Goal: Find specific page/section: Find specific page/section

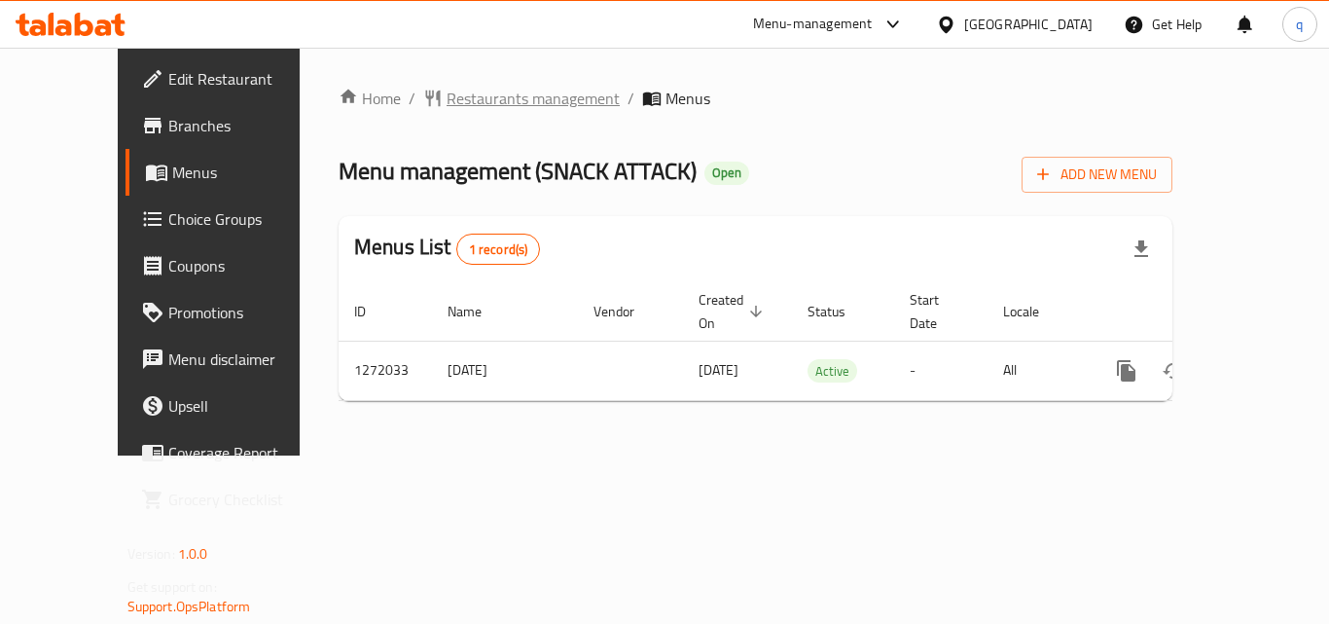
click at [447, 104] on span "Restaurants management" at bounding box center [533, 98] width 173 height 23
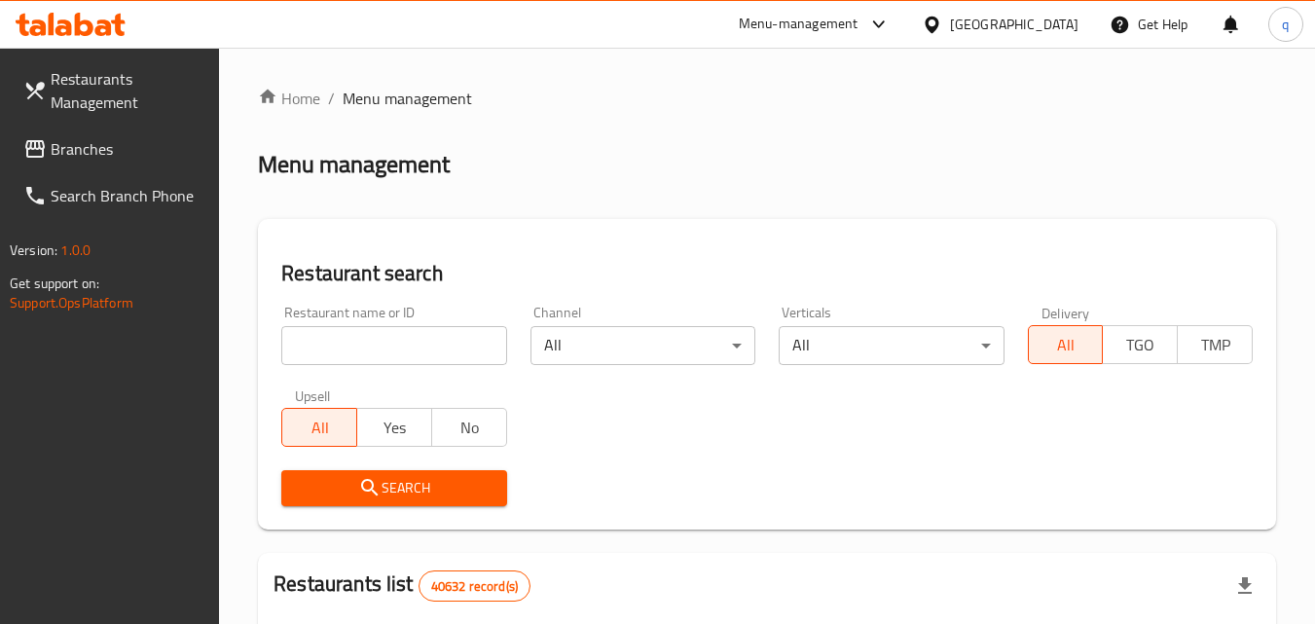
click at [399, 342] on input "search" at bounding box center [393, 345] width 225 height 39
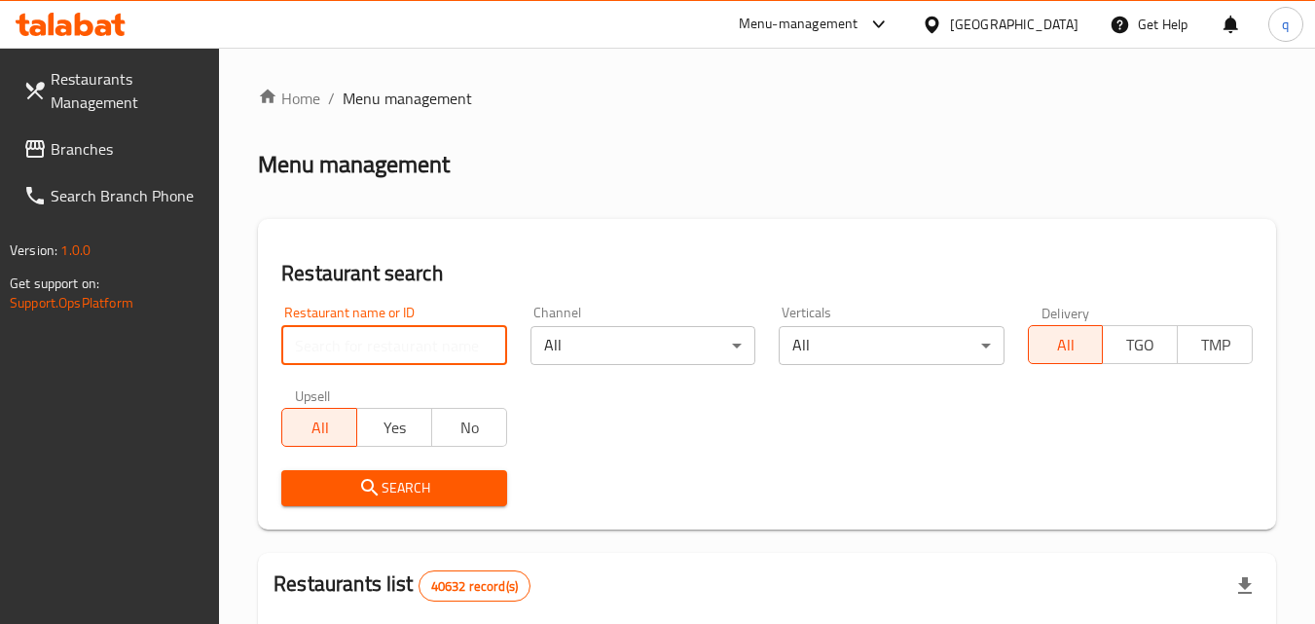
paste input "690082"
type input "690082"
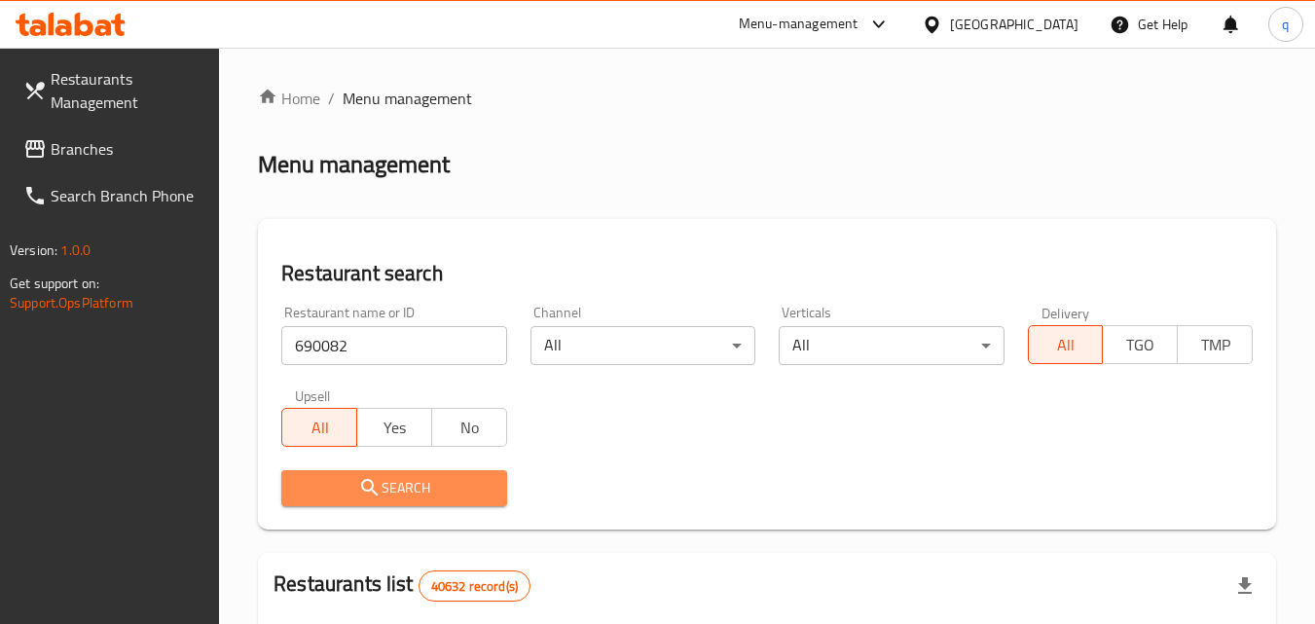
click at [371, 481] on icon "submit" at bounding box center [369, 487] width 17 height 17
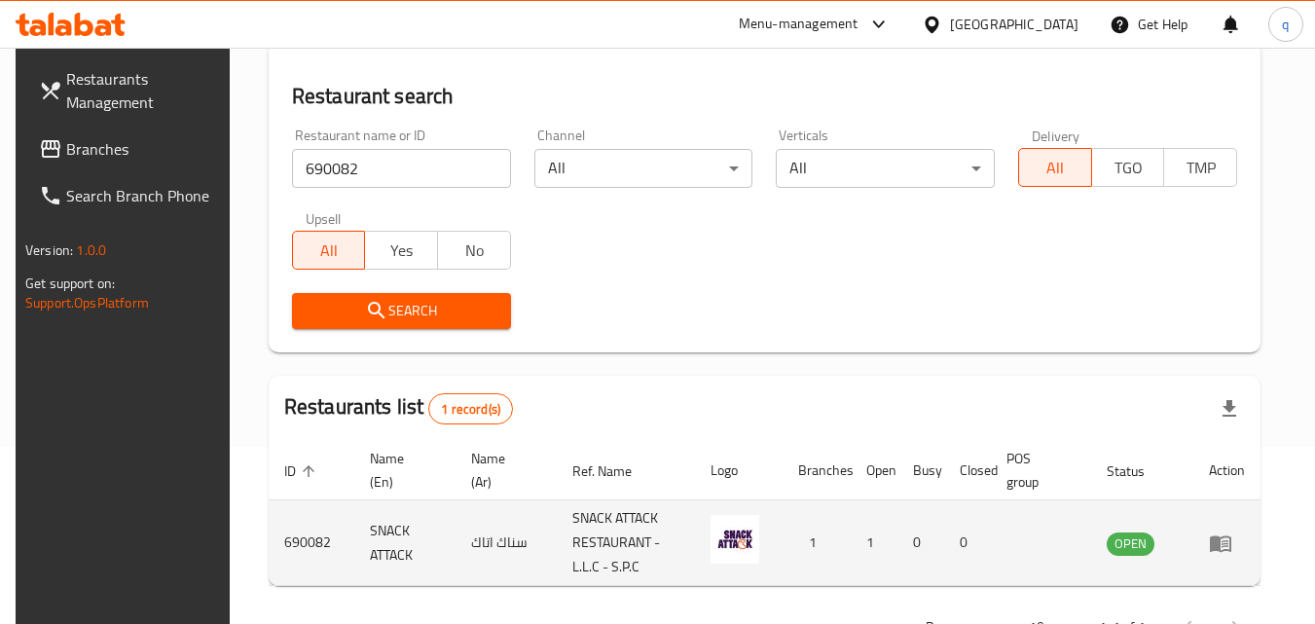
scroll to position [244, 0]
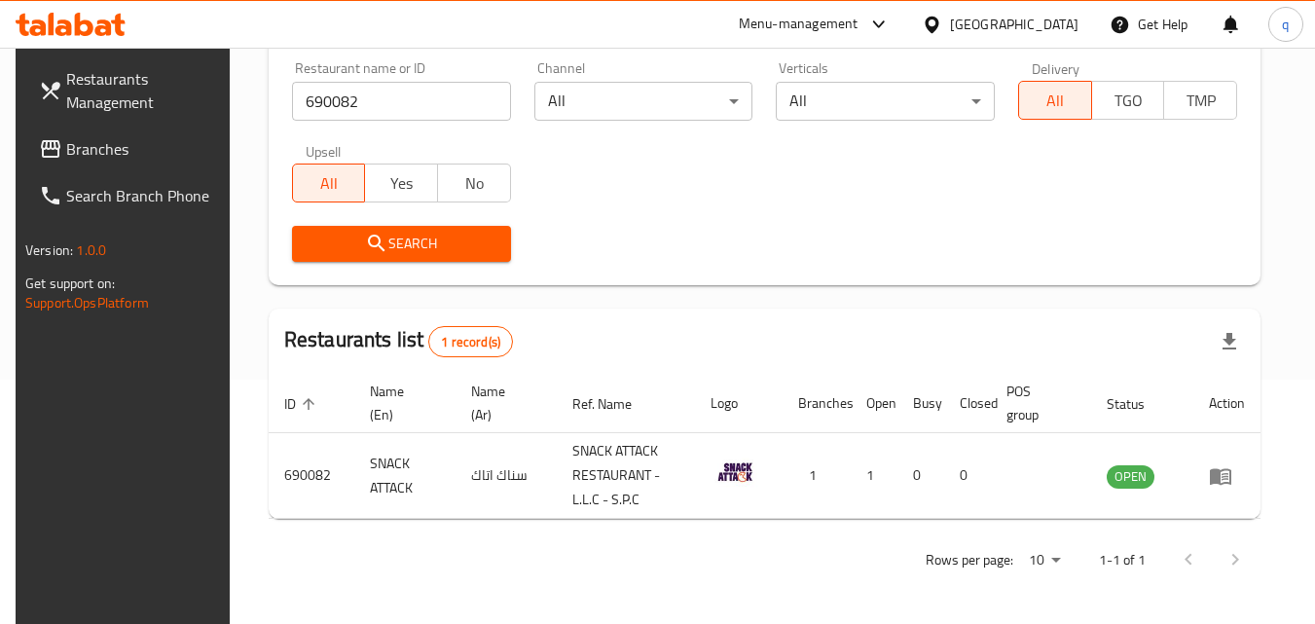
click at [93, 156] on span "Branches" at bounding box center [143, 148] width 154 height 23
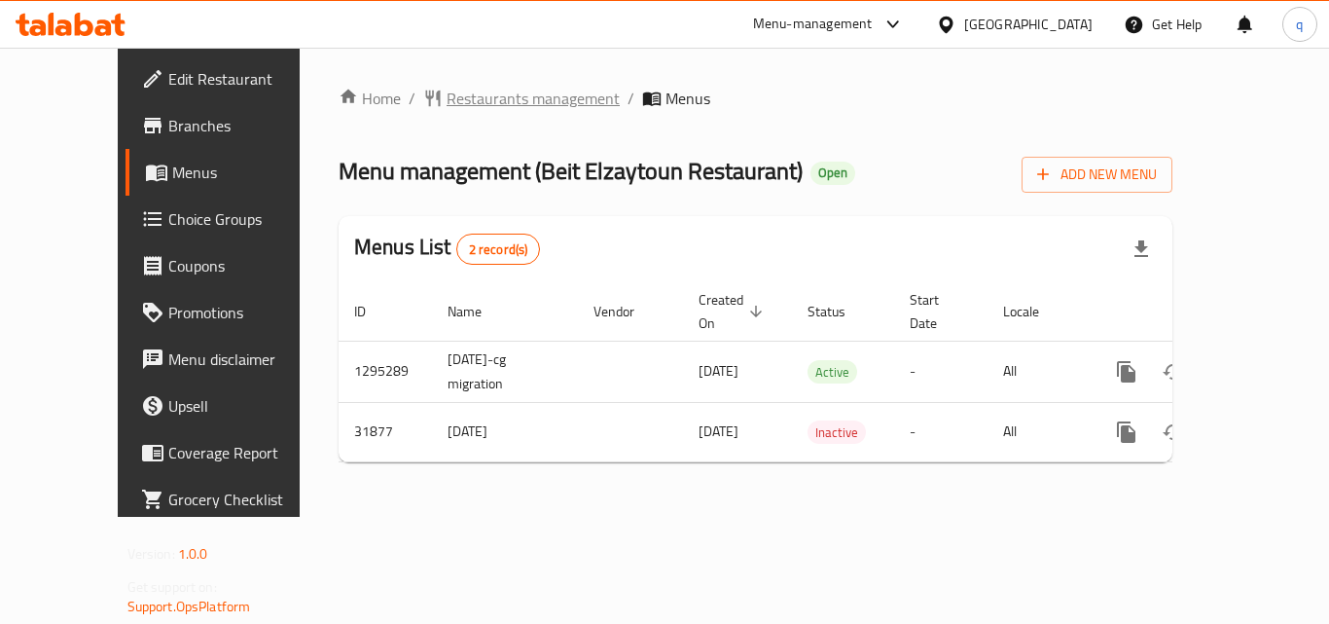
click at [447, 103] on span "Restaurants management" at bounding box center [533, 98] width 173 height 23
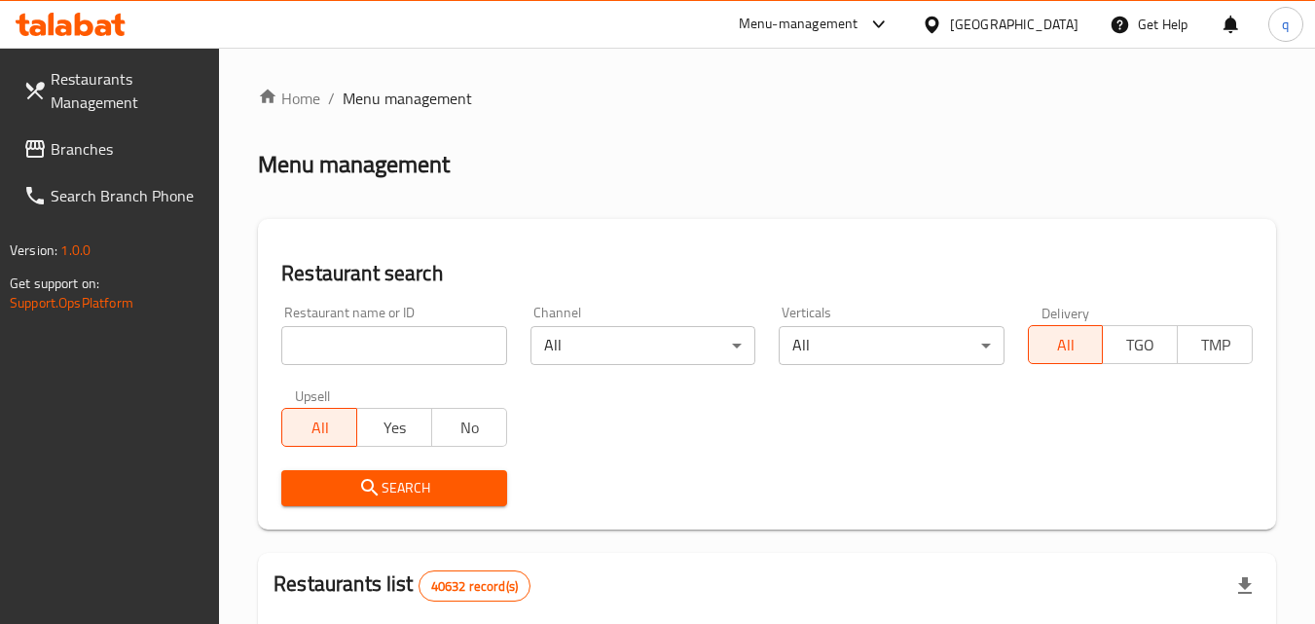
drag, startPoint x: 435, startPoint y: 103, endPoint x: 407, endPoint y: 131, distance: 39.9
drag, startPoint x: 407, startPoint y: 131, endPoint x: 372, endPoint y: 350, distance: 221.8
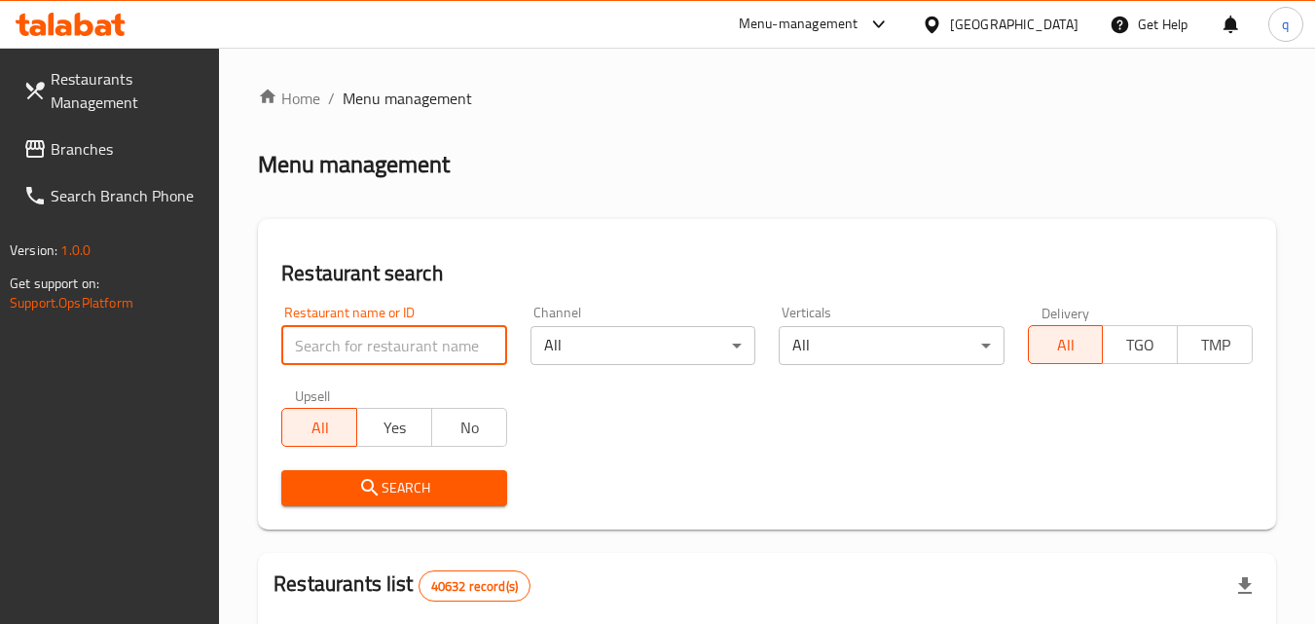
drag, startPoint x: 372, startPoint y: 350, endPoint x: 343, endPoint y: 347, distance: 29.3
click at [343, 347] on input "search" at bounding box center [393, 345] width 225 height 39
drag, startPoint x: 343, startPoint y: 347, endPoint x: 317, endPoint y: 340, distance: 26.5
click at [319, 340] on input "search" at bounding box center [393, 345] width 225 height 39
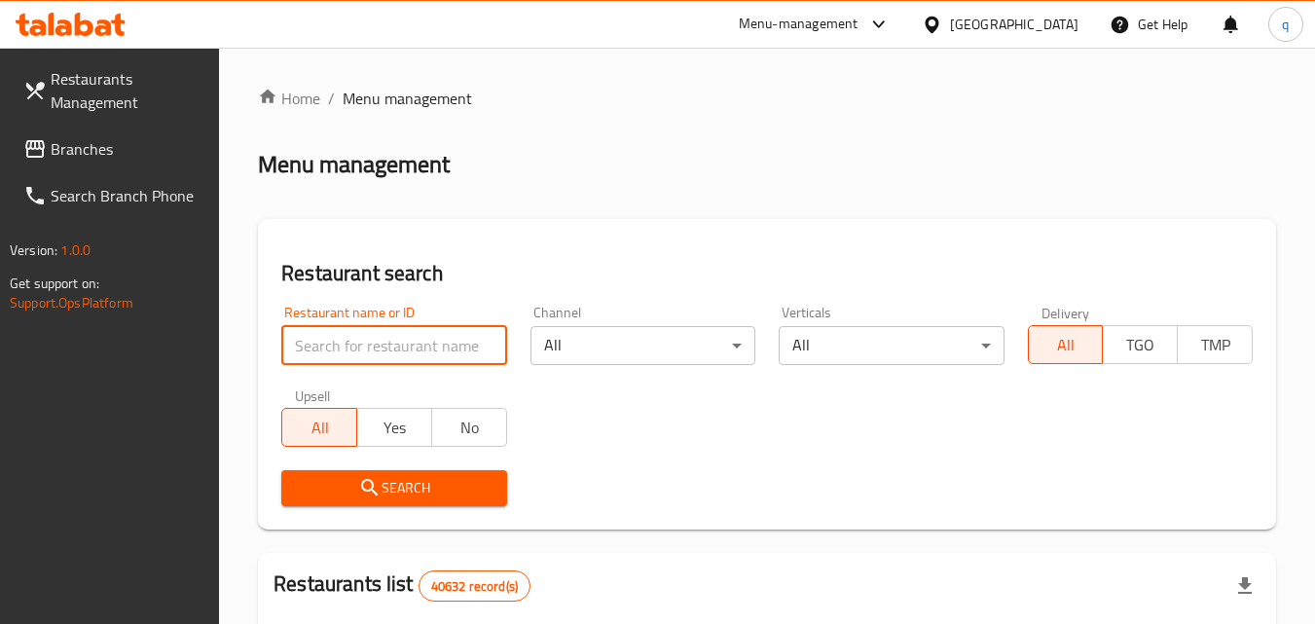
paste input "16325"
type input "16325"
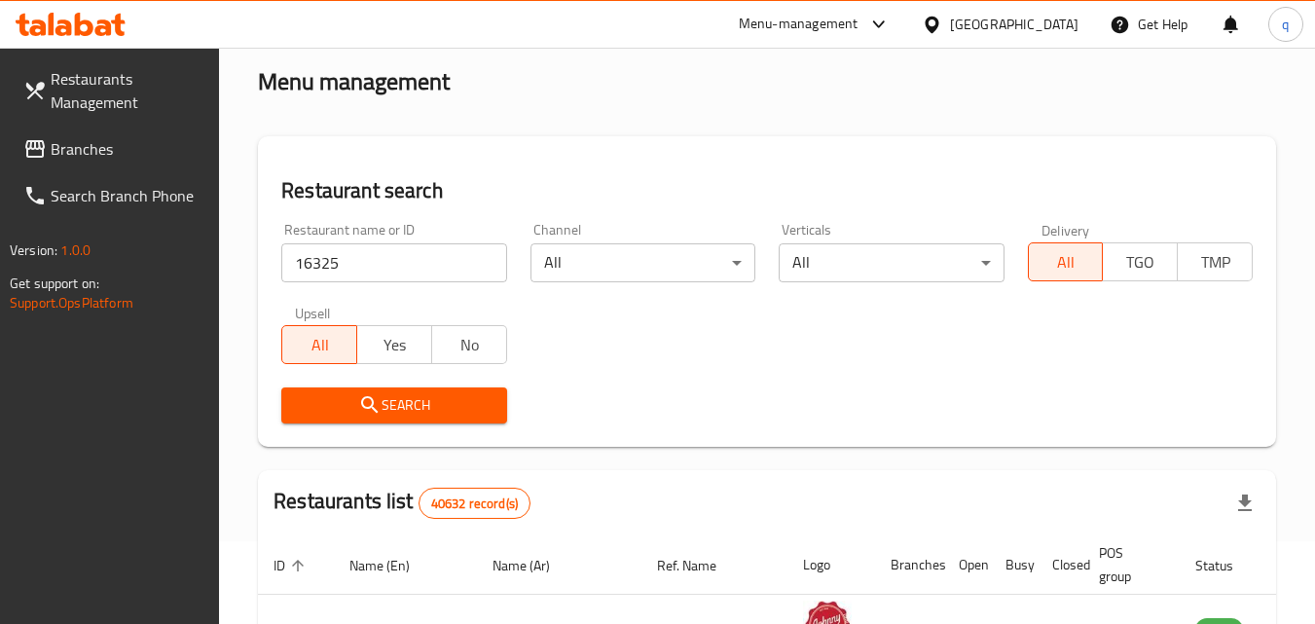
scroll to position [292, 0]
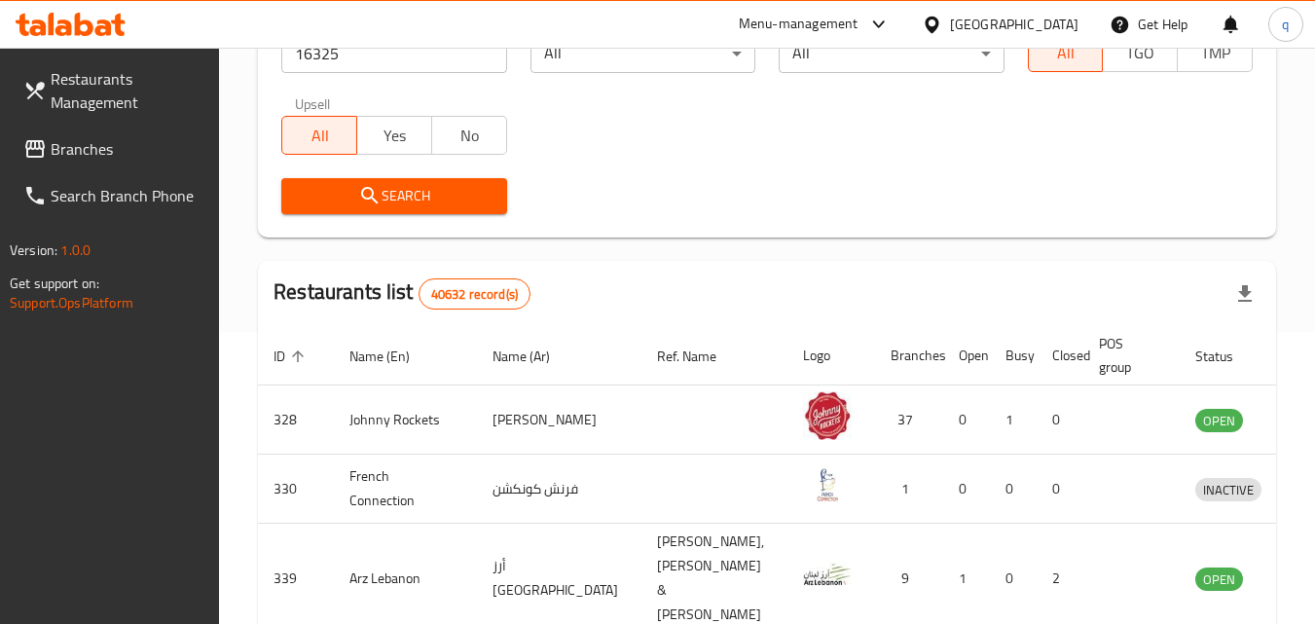
click at [380, 198] on icon "submit" at bounding box center [369, 195] width 23 height 23
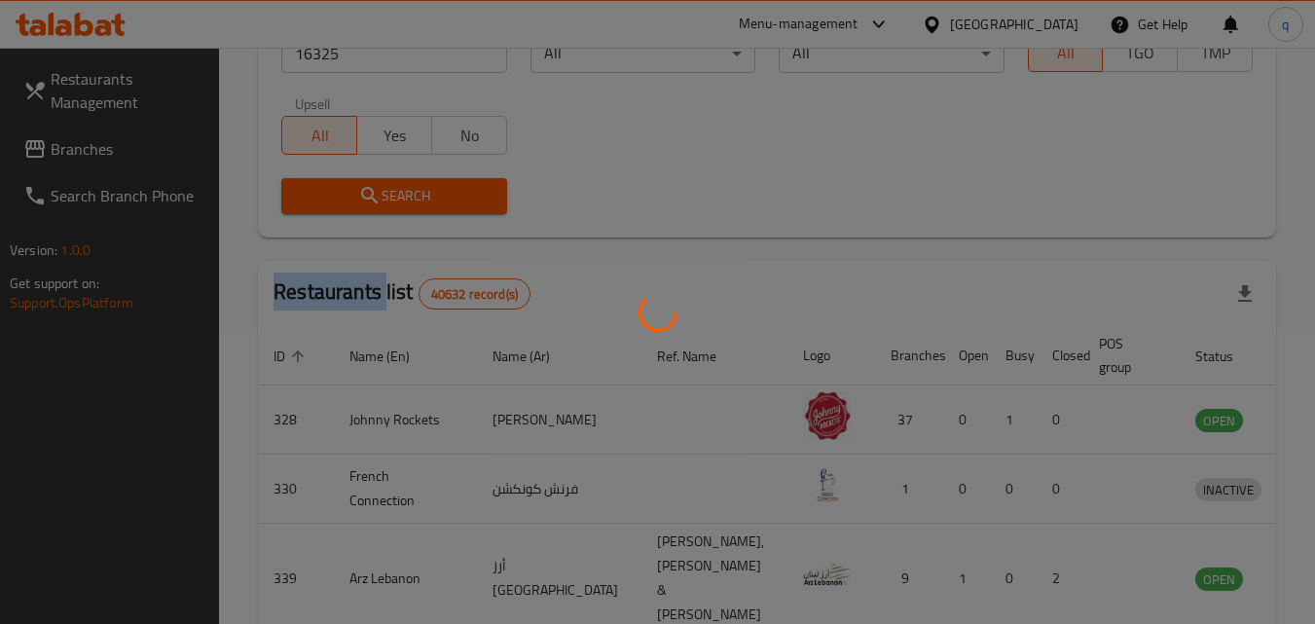
click at [380, 198] on div at bounding box center [657, 312] width 1315 height 624
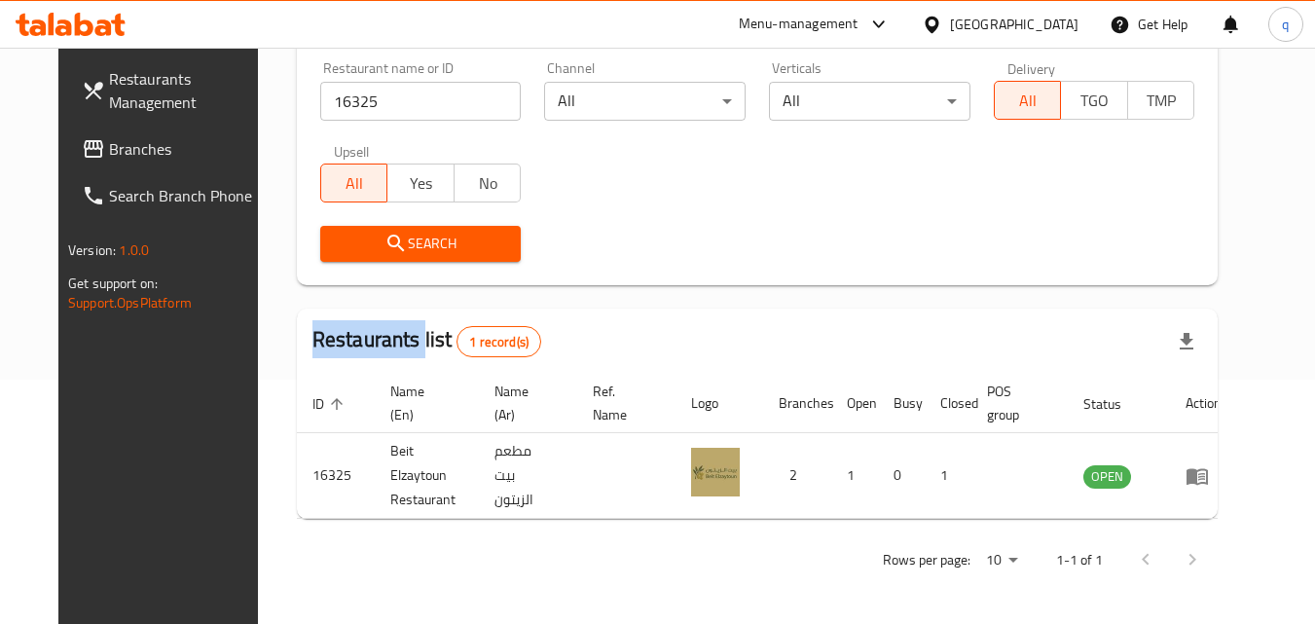
scroll to position [228, 0]
